Goal: Task Accomplishment & Management: Manage account settings

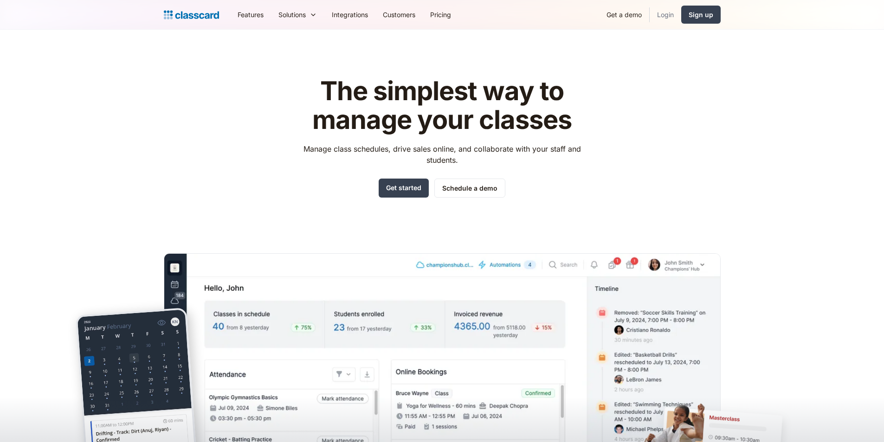
click at [657, 13] on link "Login" at bounding box center [666, 14] width 32 height 21
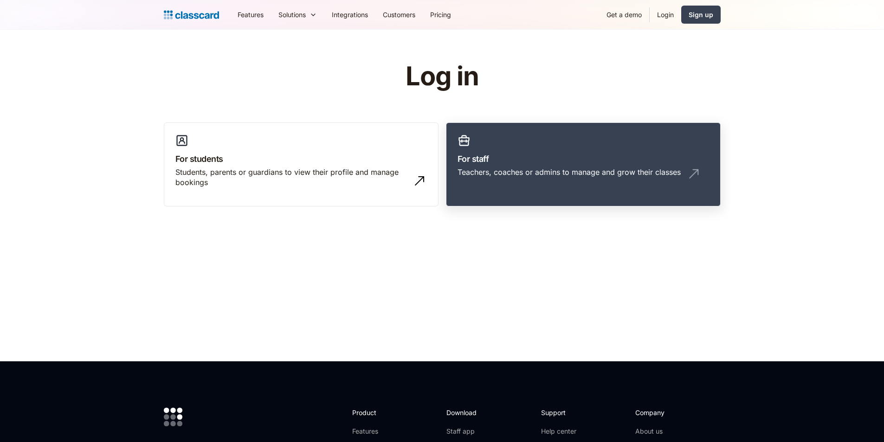
click at [549, 166] on link "For staff Teachers, coaches or admins to manage and grow their classes" at bounding box center [583, 165] width 275 height 84
